Goal: Navigation & Orientation: Find specific page/section

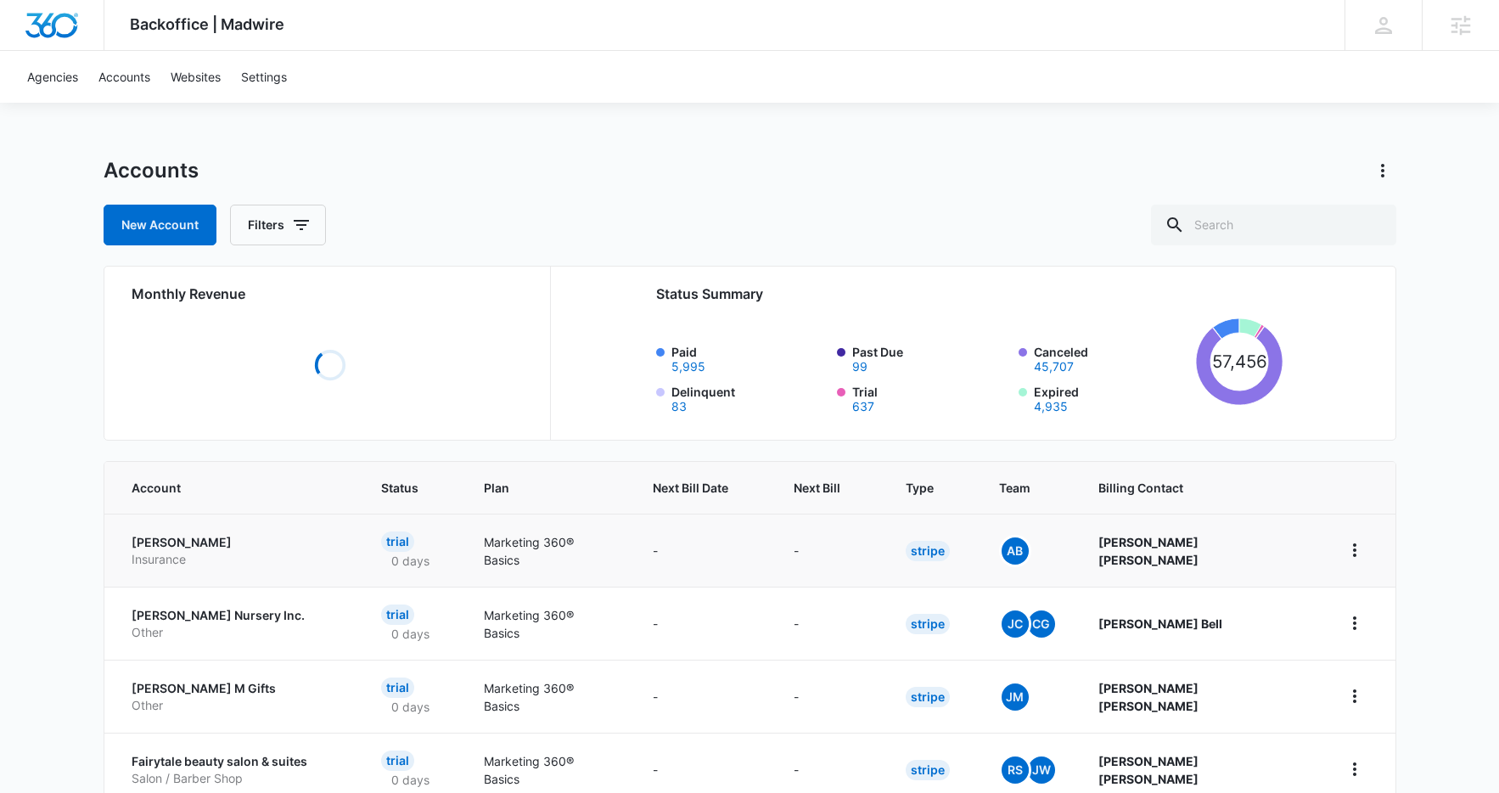
click at [197, 553] on p "Insurance" at bounding box center [237, 559] width 210 height 17
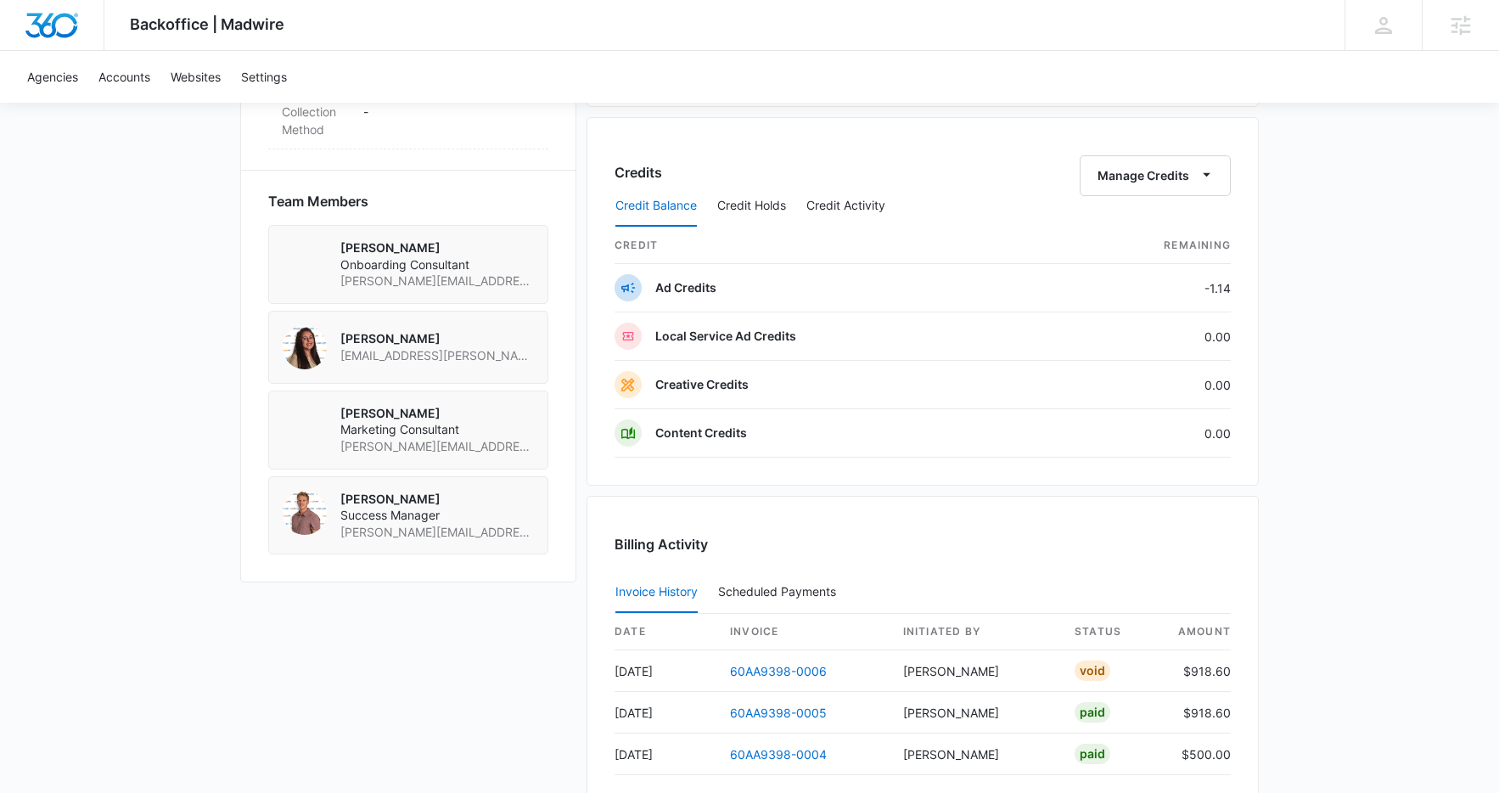
scroll to position [1153, 0]
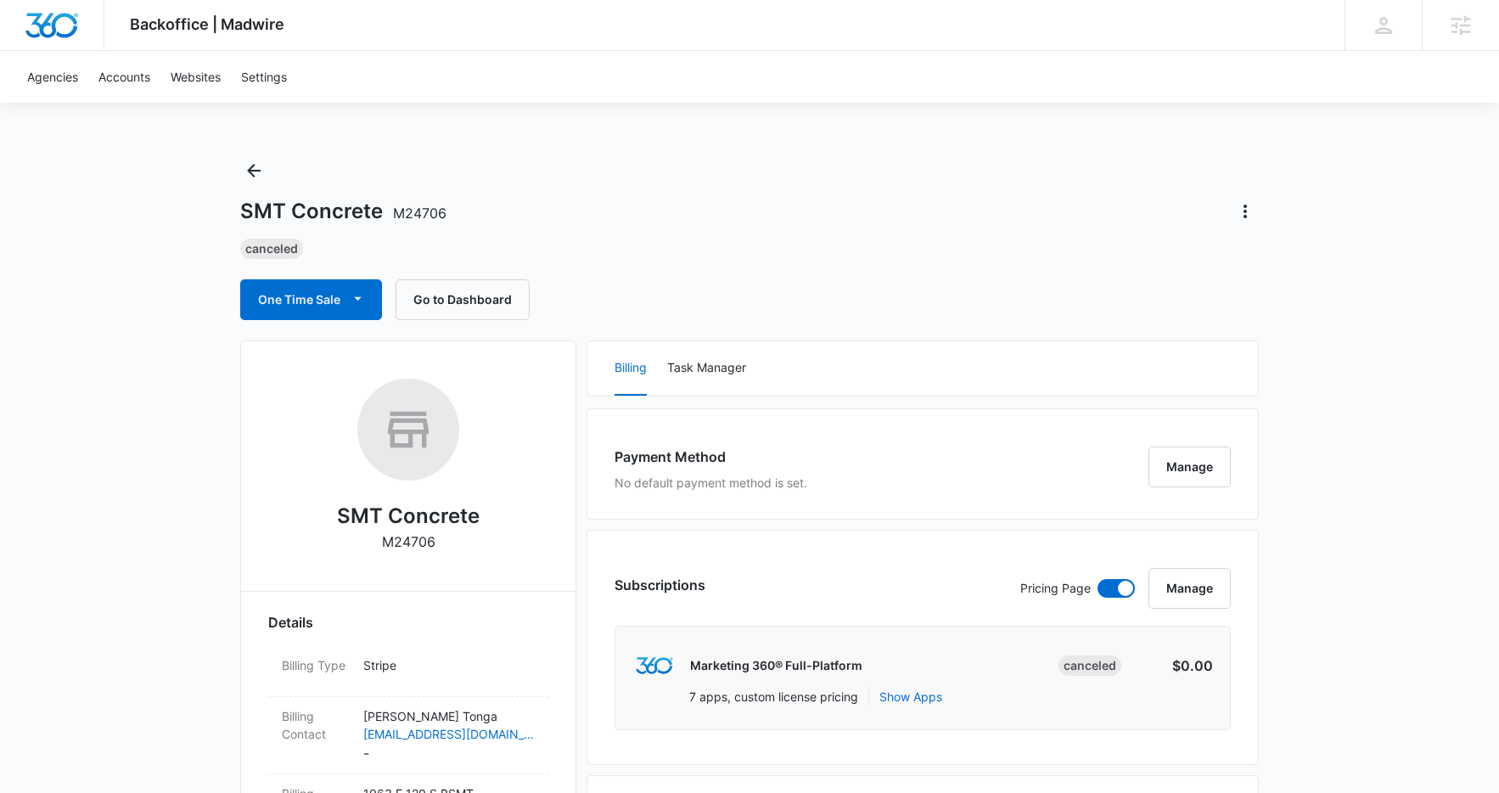
scroll to position [1093, 0]
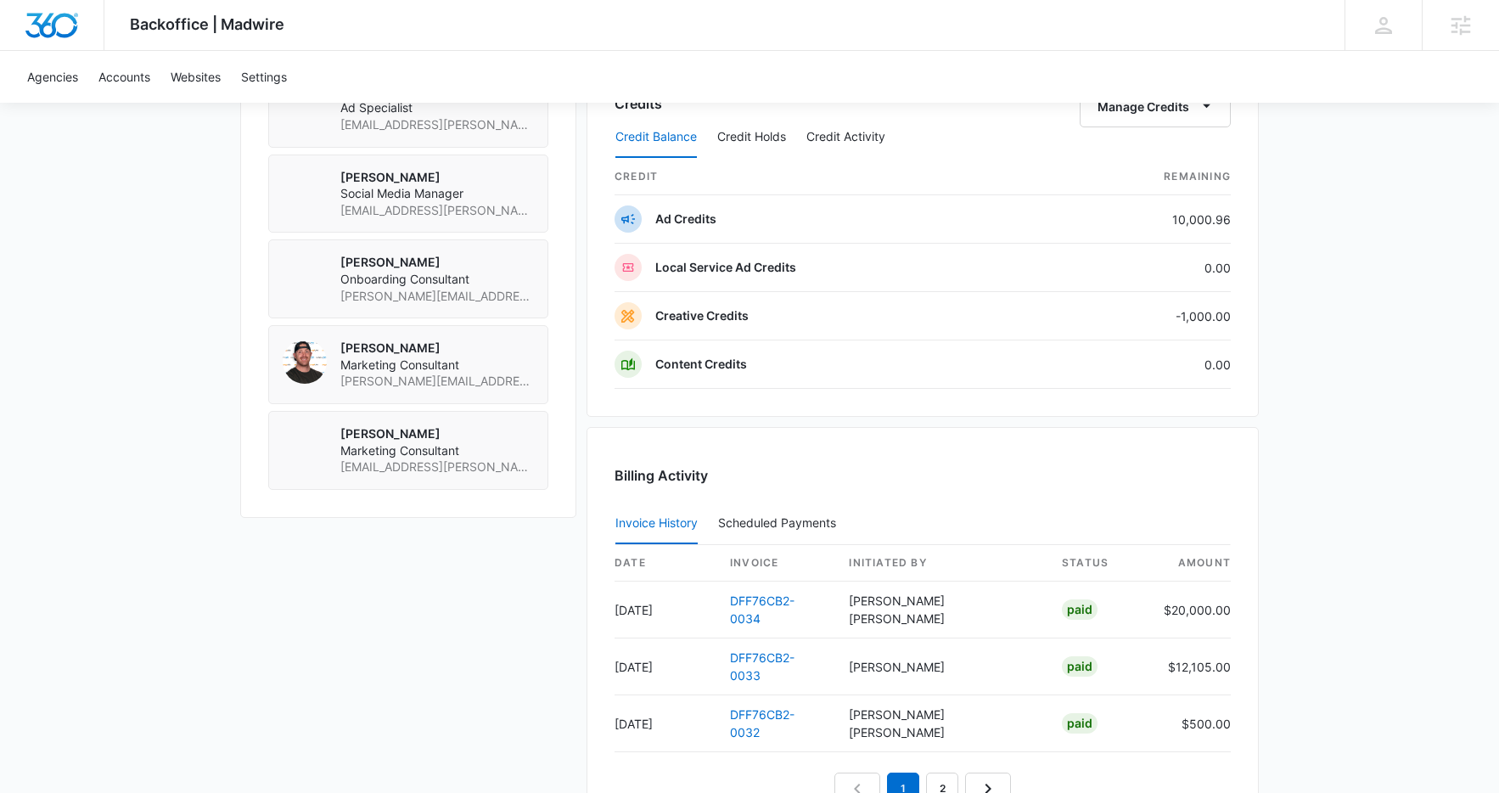
scroll to position [1346, 0]
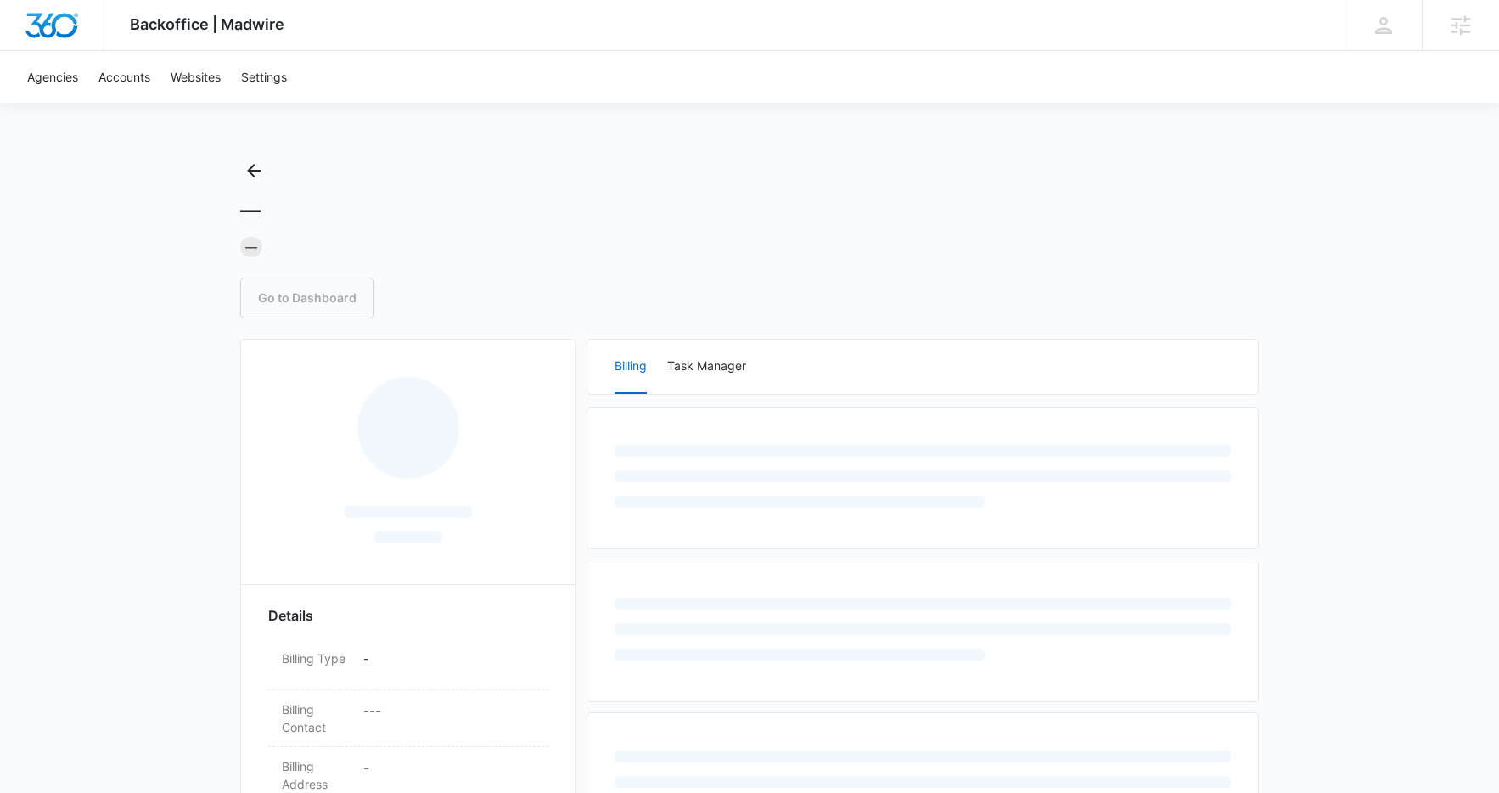
click at [1406, 222] on div "Backoffice | Madwire Apps Settings DD Devin Davis devin.davis@madwire.com My Pr…" at bounding box center [749, 630] width 1499 height 1260
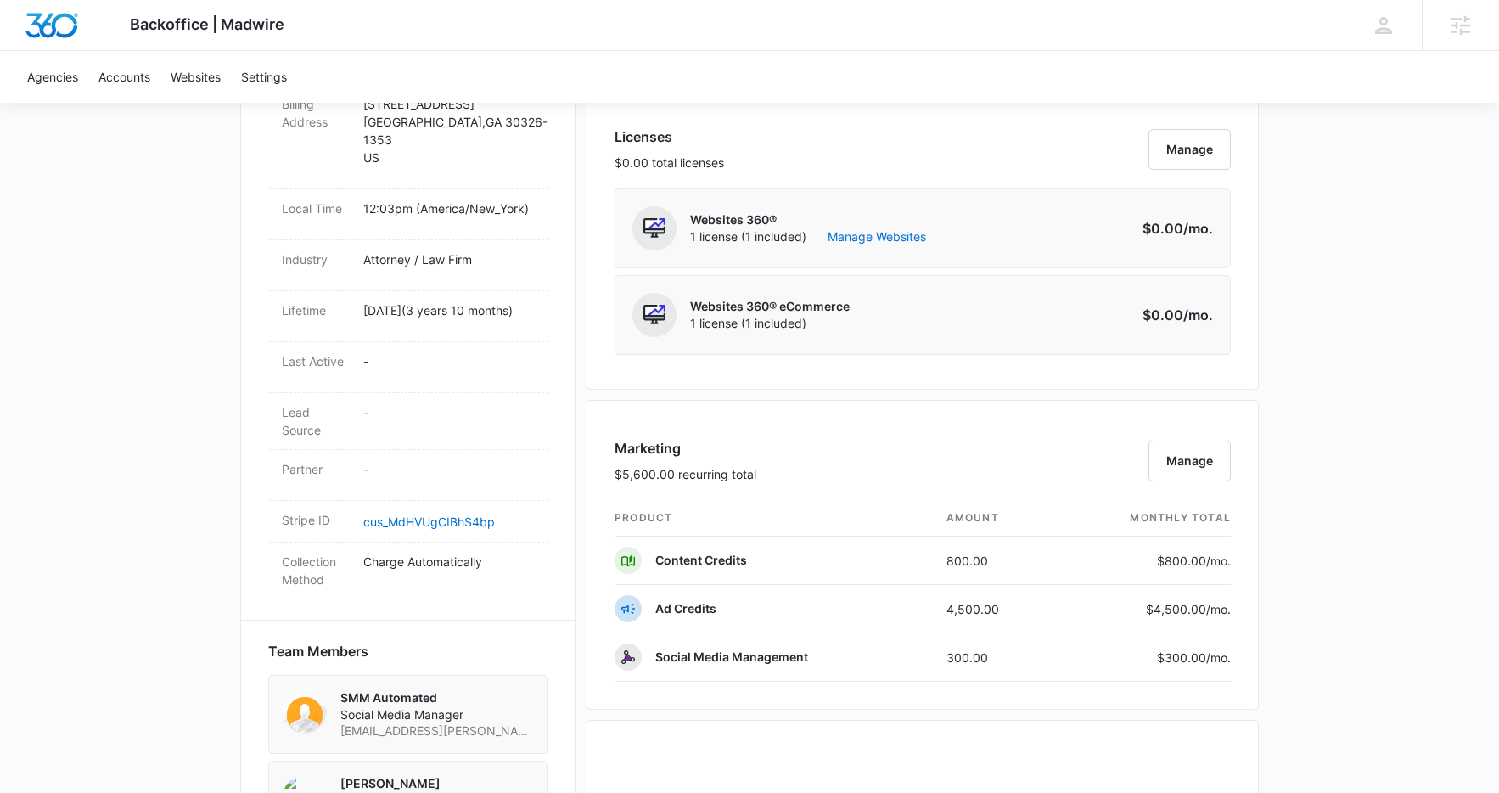
scroll to position [1015, 0]
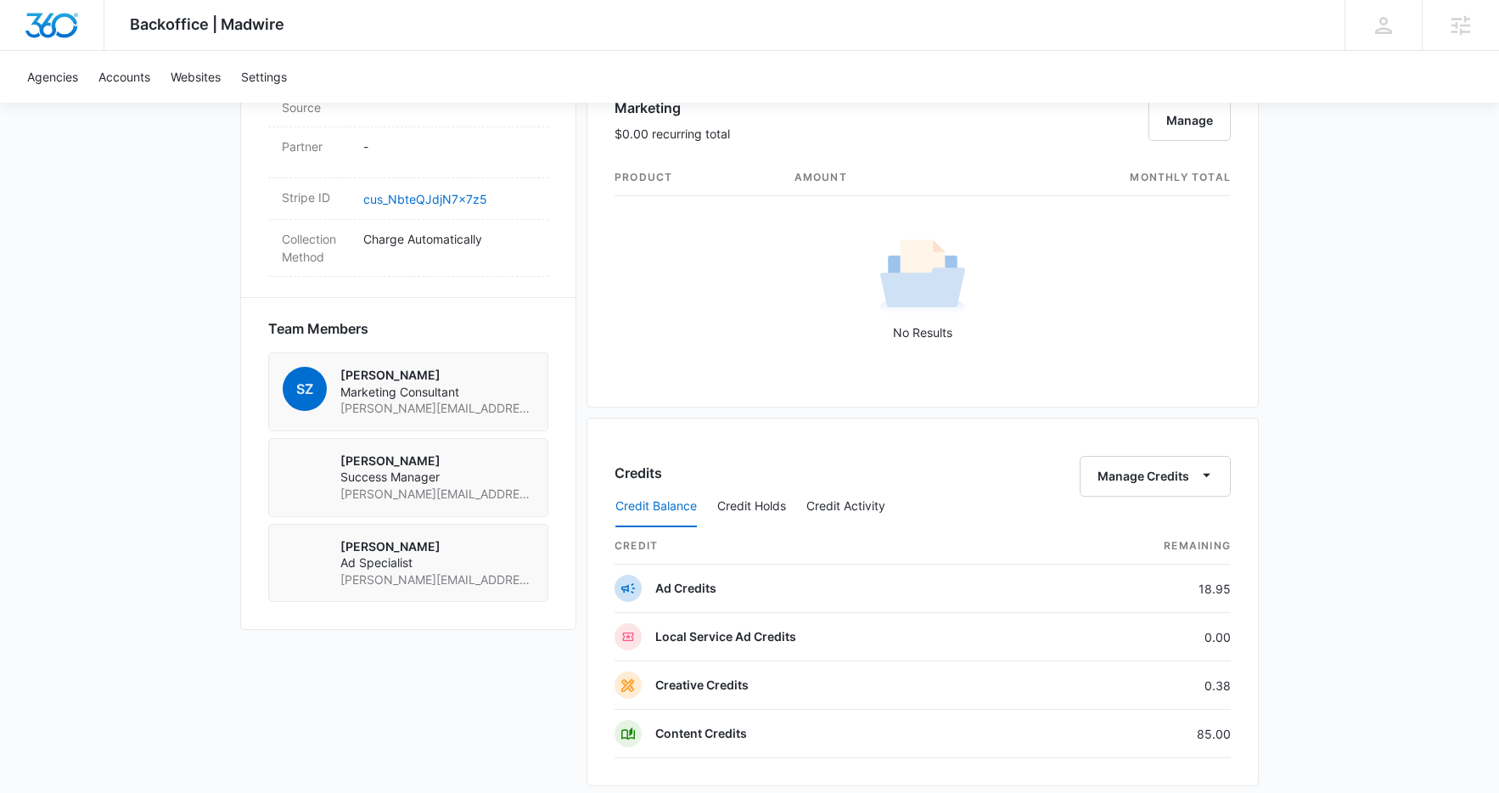
scroll to position [1043, 0]
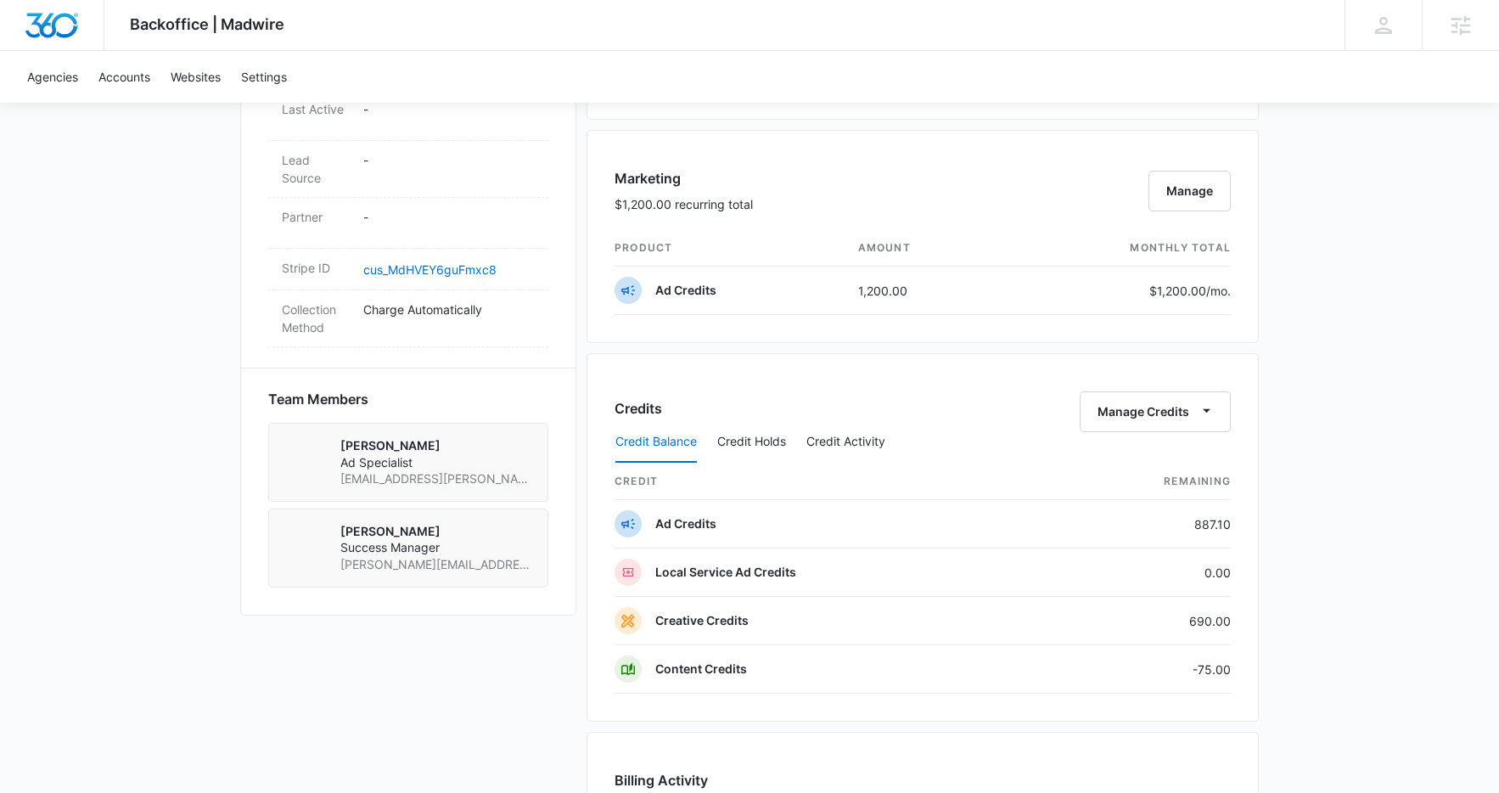
scroll to position [971, 0]
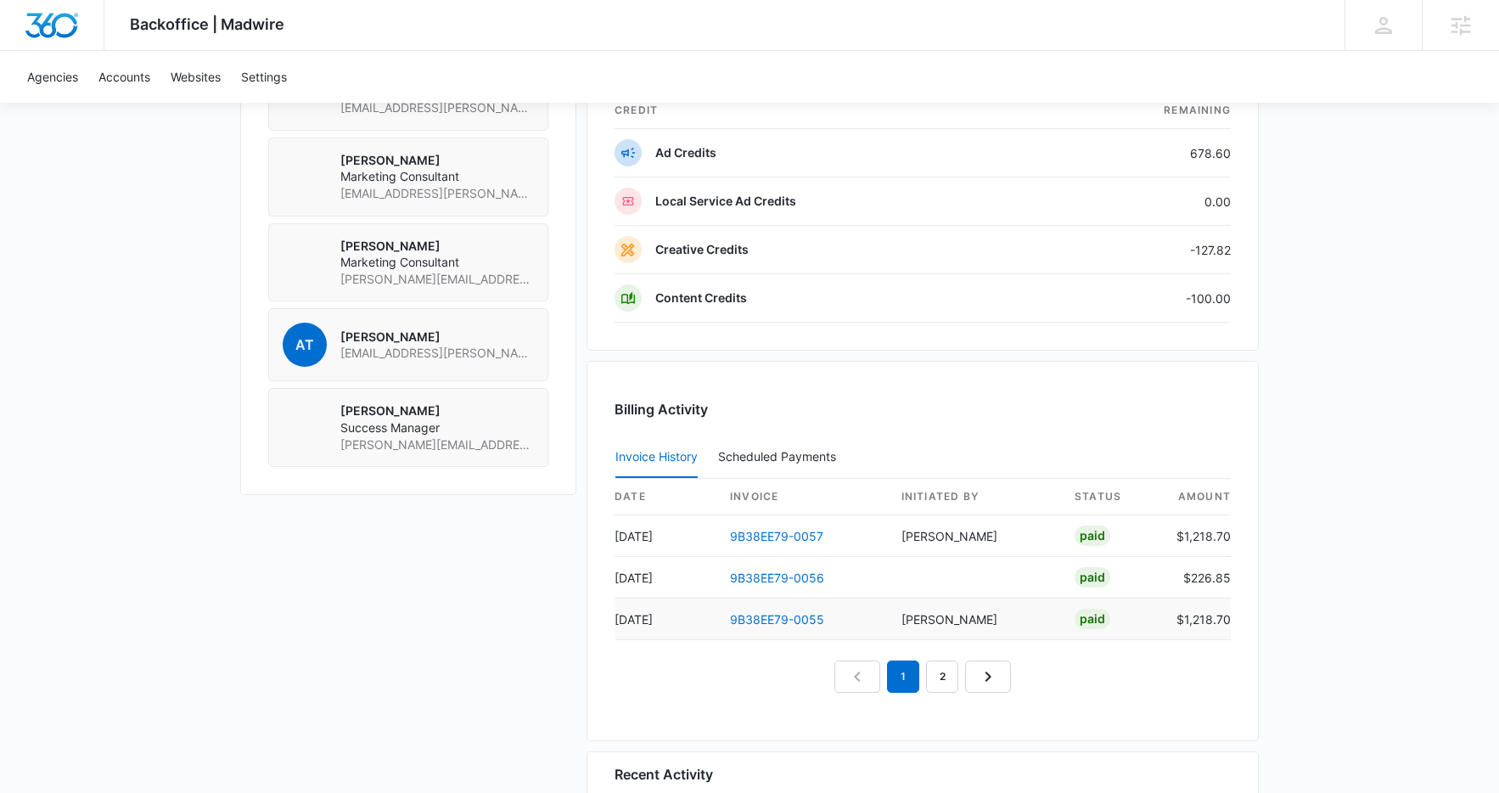
scroll to position [1201, 0]
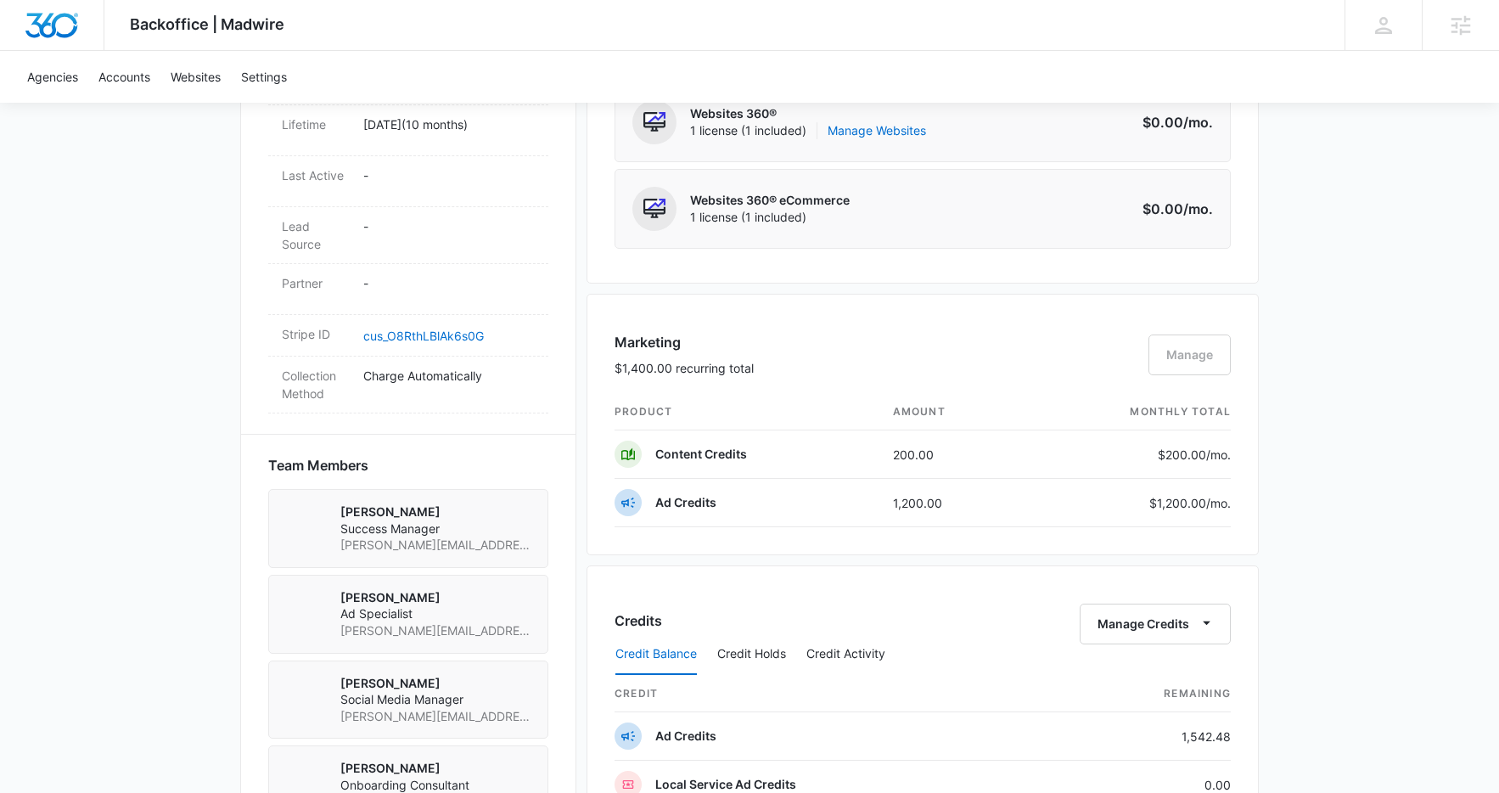
scroll to position [1069, 0]
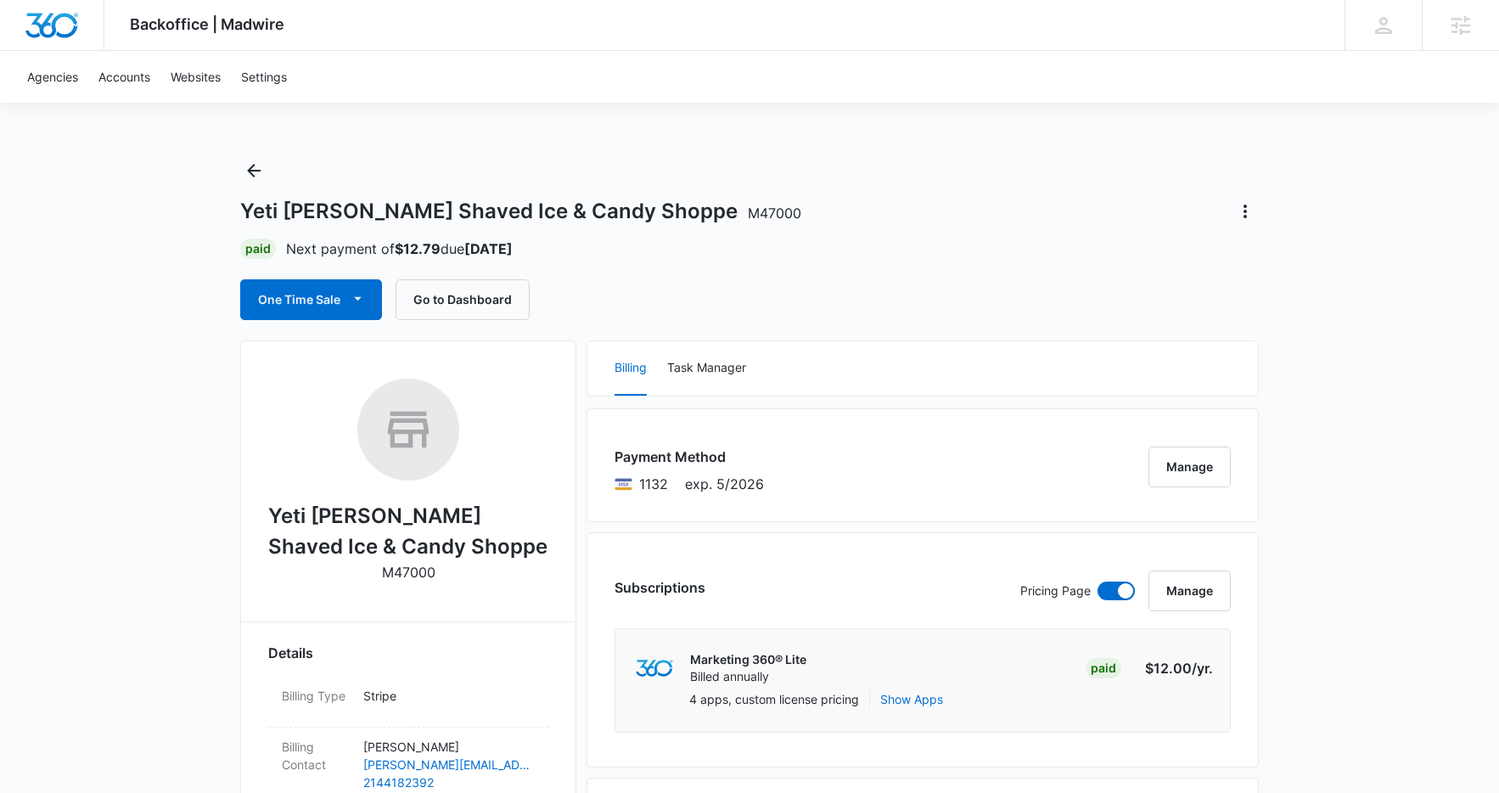
scroll to position [1090, 0]
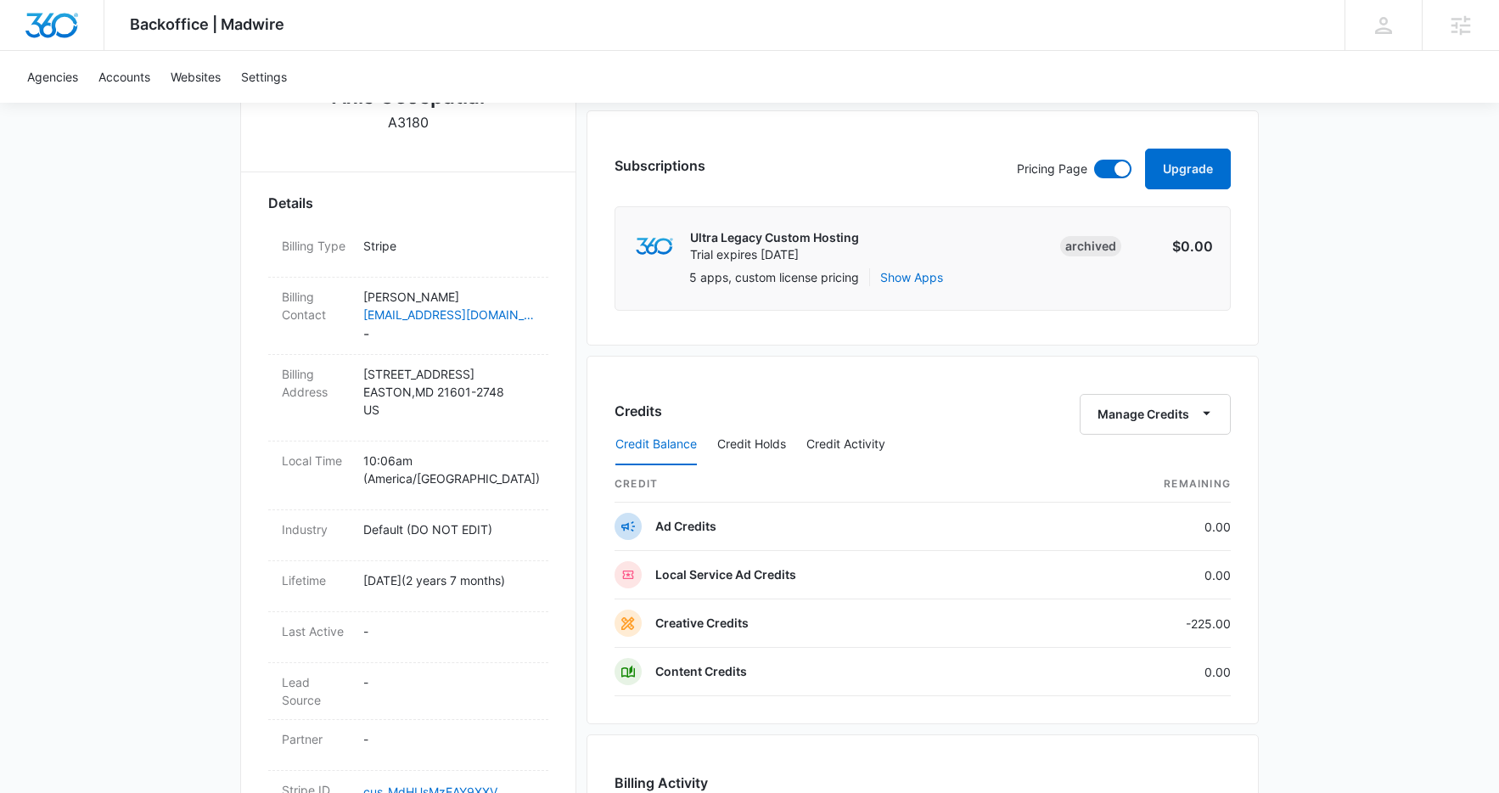
scroll to position [423, 0]
